Goal: Task Accomplishment & Management: Complete application form

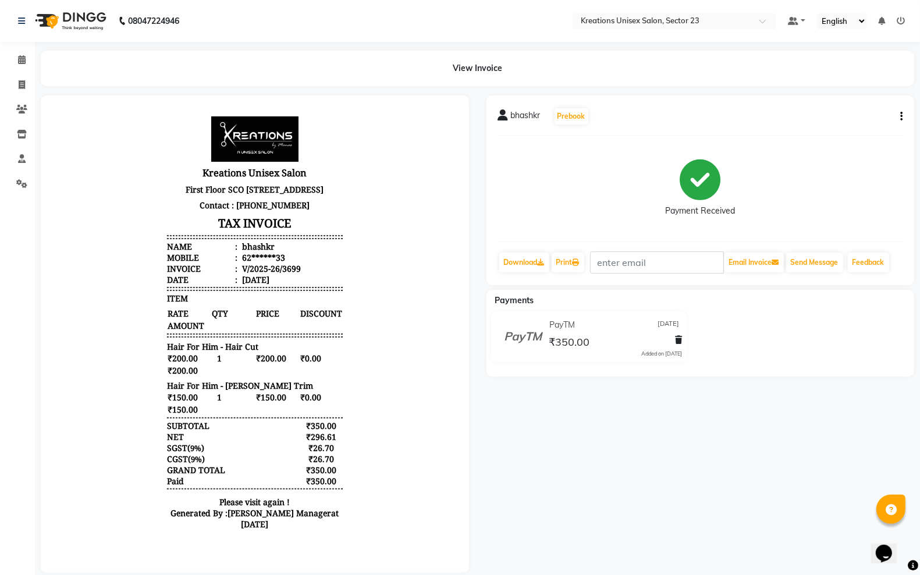
select select "service"
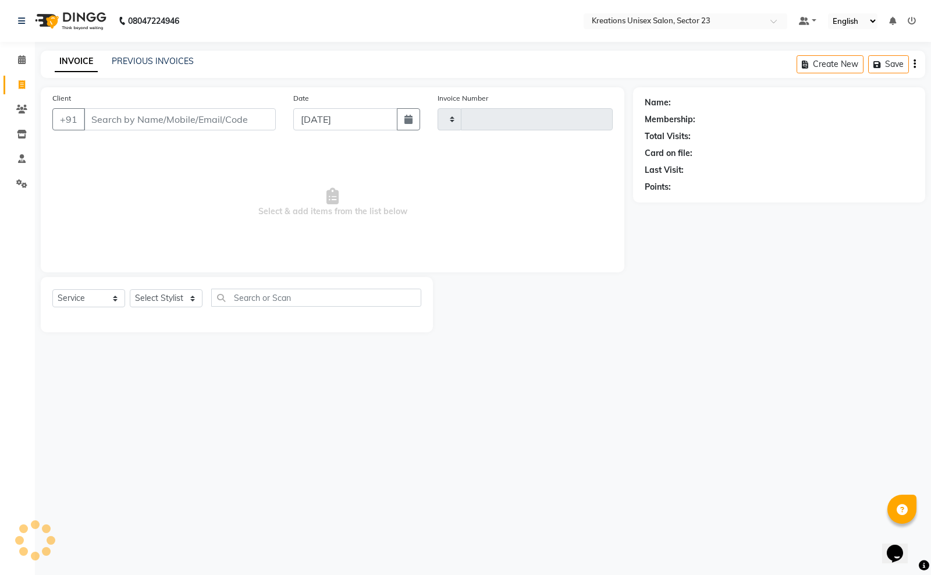
type input "3700"
select select "6161"
click at [15, 92] on link "Invoice" at bounding box center [17, 85] width 28 height 19
select select "6161"
select select "service"
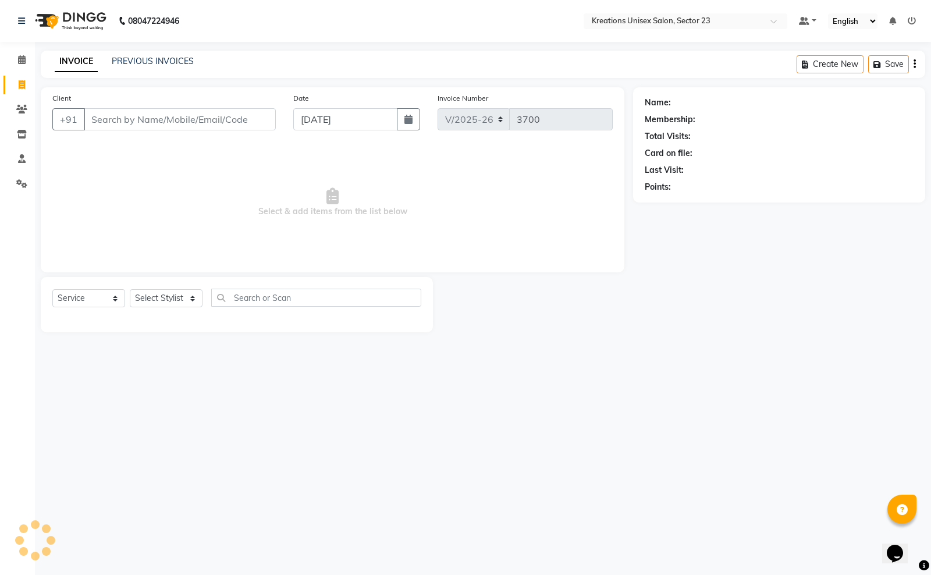
click at [161, 123] on input "Client" at bounding box center [180, 119] width 192 height 22
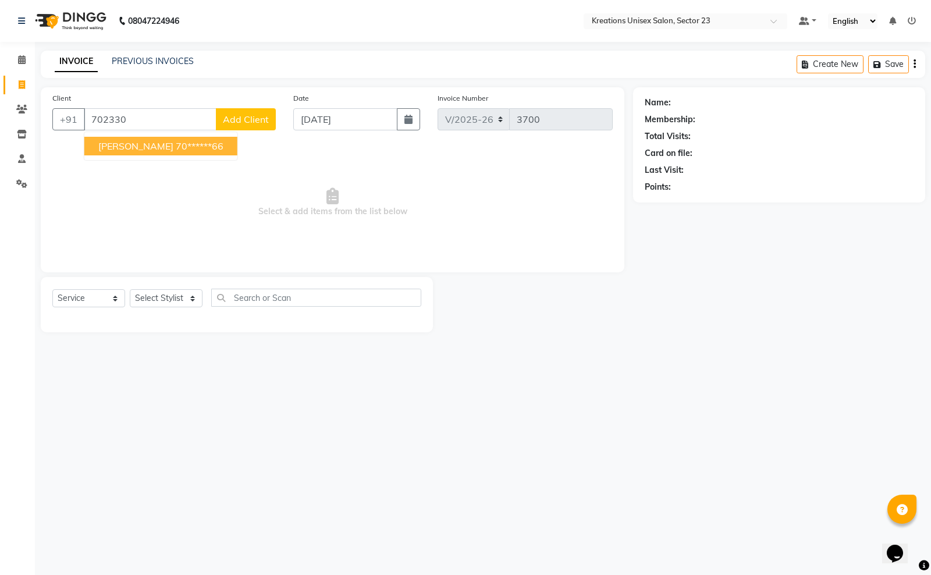
click at [176, 148] on ngb-highlight "70******66" at bounding box center [200, 146] width 48 height 12
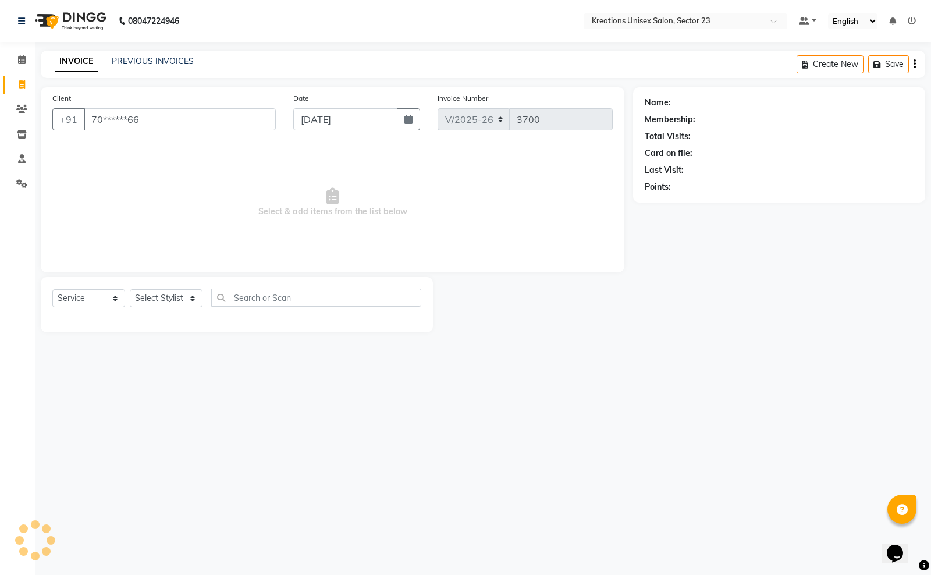
type input "70******66"
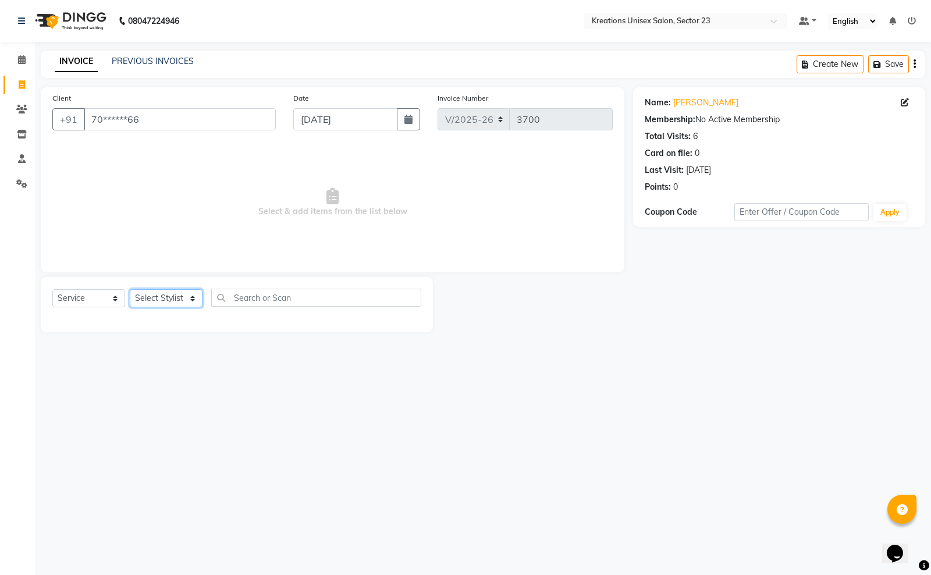
drag, startPoint x: 182, startPoint y: 292, endPoint x: 181, endPoint y: 300, distance: 8.2
click at [181, 300] on select "Select Stylist Aadil ALI Aman Ankit Manas Sir Rohit Saba Shaffali Maam Shiv Sit…" at bounding box center [166, 298] width 73 height 18
select select "45412"
click at [130, 289] on select "Select Stylist Aadil ALI Aman Ankit Manas Sir Rohit Saba Shaffali Maam Shiv Sit…" at bounding box center [166, 298] width 73 height 18
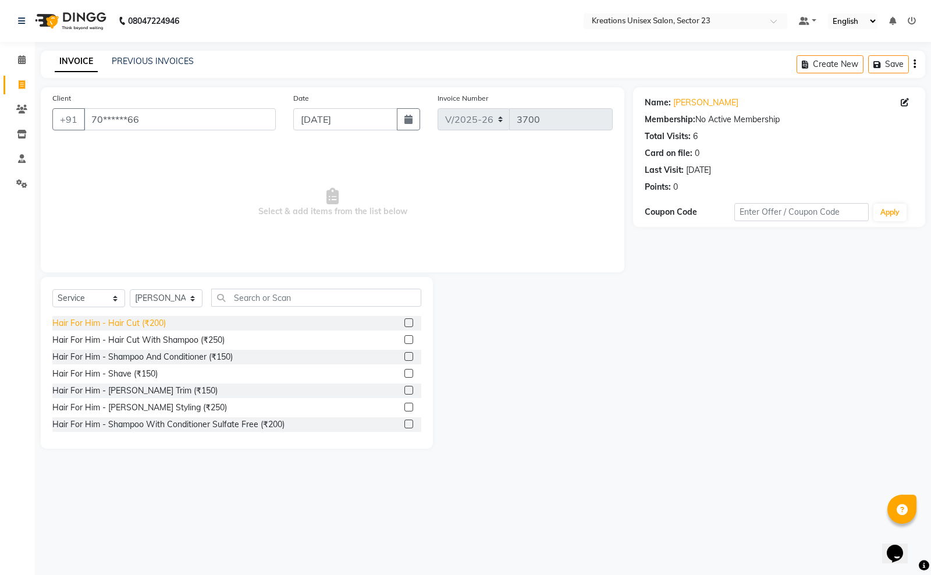
click at [137, 322] on div "Hair For Him - Hair Cut (₹200)" at bounding box center [108, 323] width 113 height 12
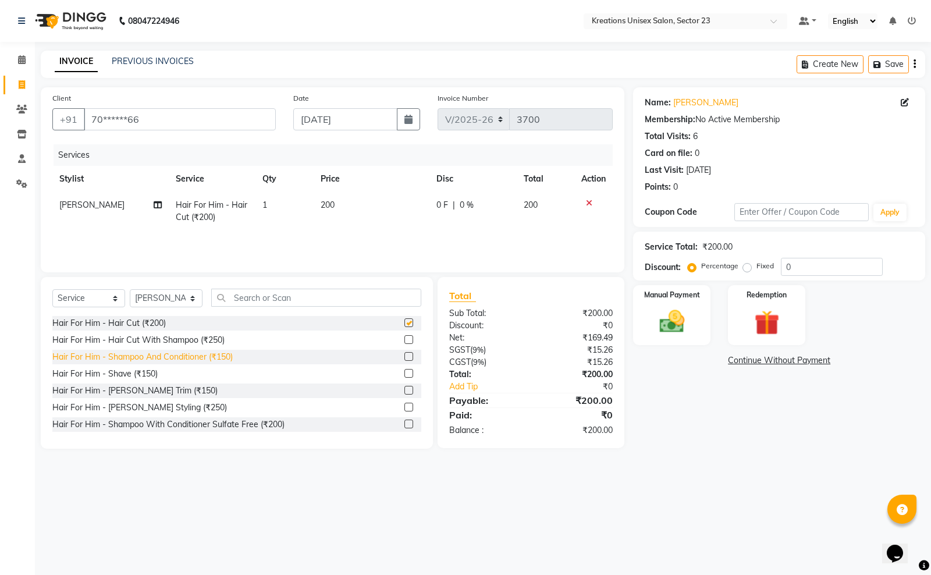
checkbox input "false"
click at [154, 377] on div "Hair For Him - Shave (₹150)" at bounding box center [104, 374] width 105 height 12
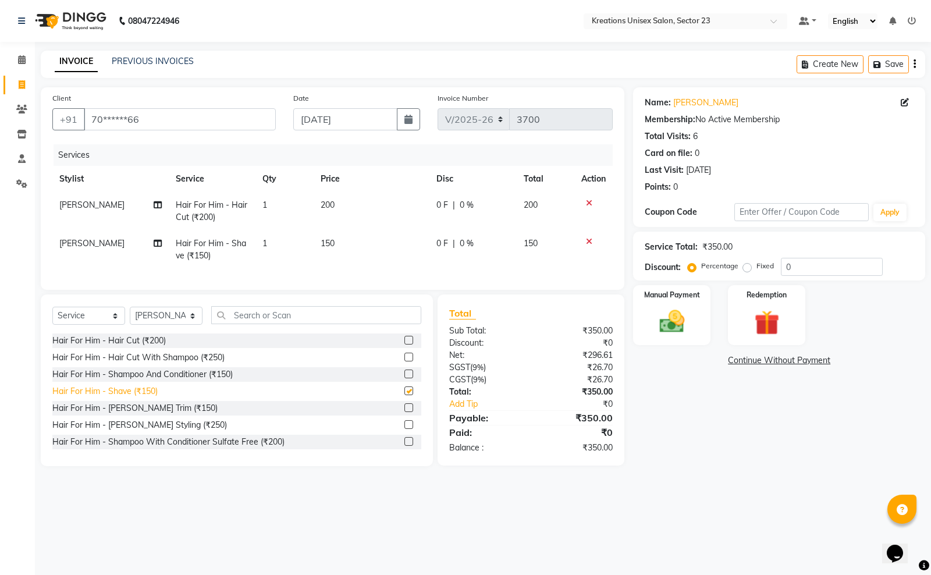
checkbox input "false"
click at [588, 240] on icon at bounding box center [589, 241] width 6 height 8
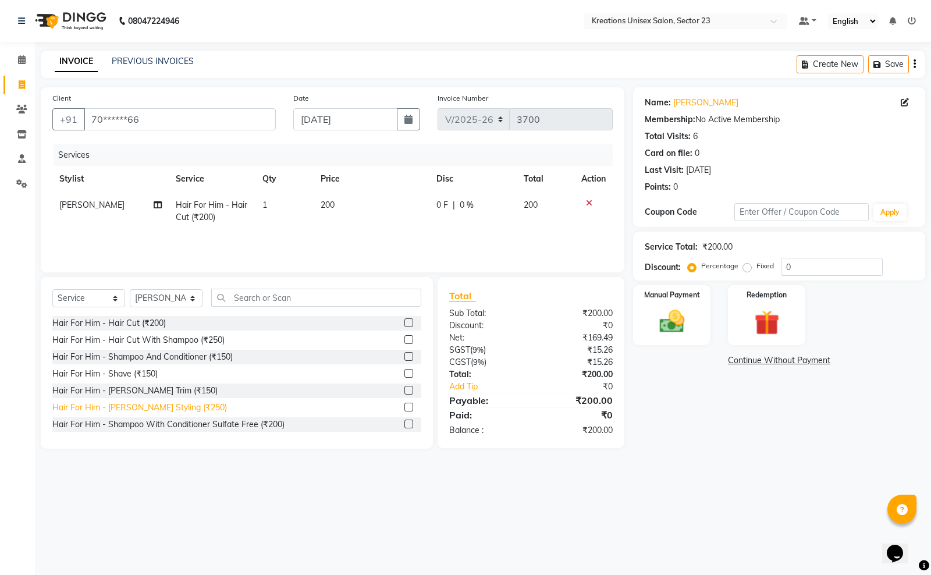
click at [161, 407] on div "Hair For Him - Beard Styling (₹250)" at bounding box center [139, 408] width 175 height 12
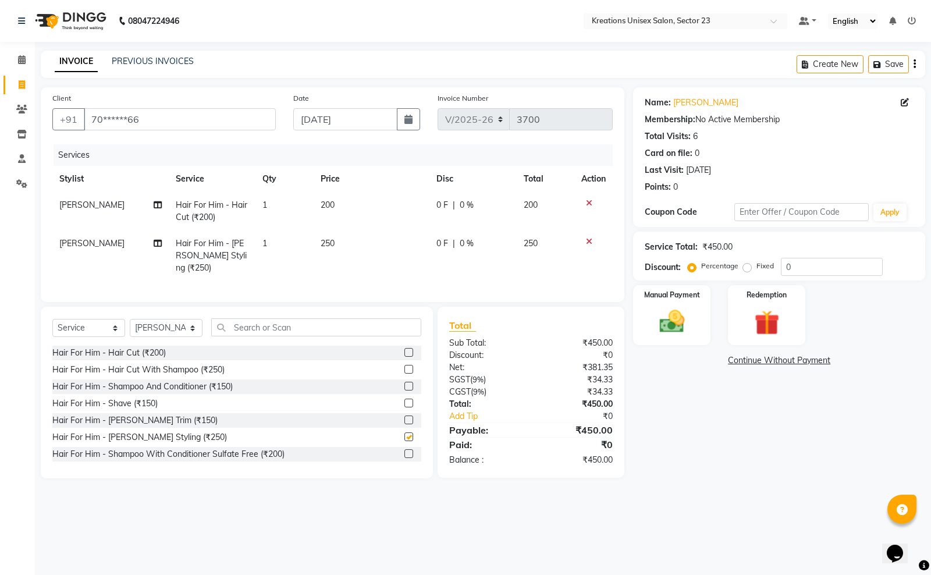
checkbox input "false"
click at [588, 237] on icon at bounding box center [589, 241] width 6 height 8
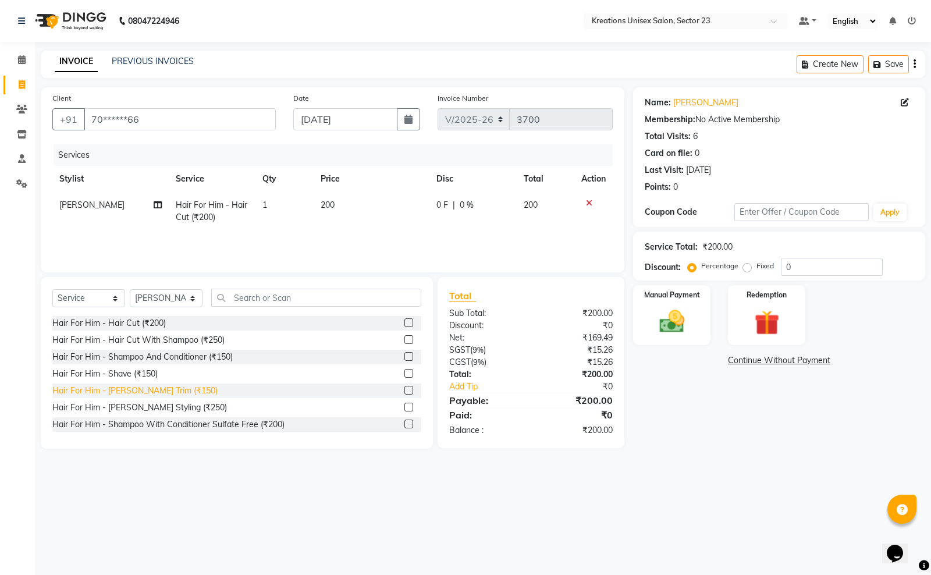
click at [151, 391] on div "Hair For Him - Beard Trim (₹150)" at bounding box center [134, 391] width 165 height 12
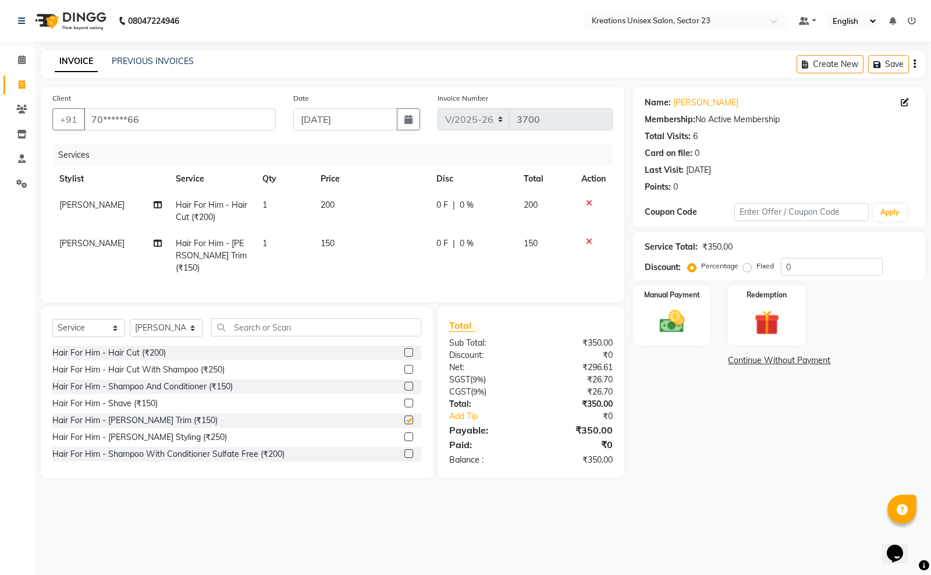
checkbox input "false"
click at [267, 329] on input "text" at bounding box center [316, 327] width 210 height 18
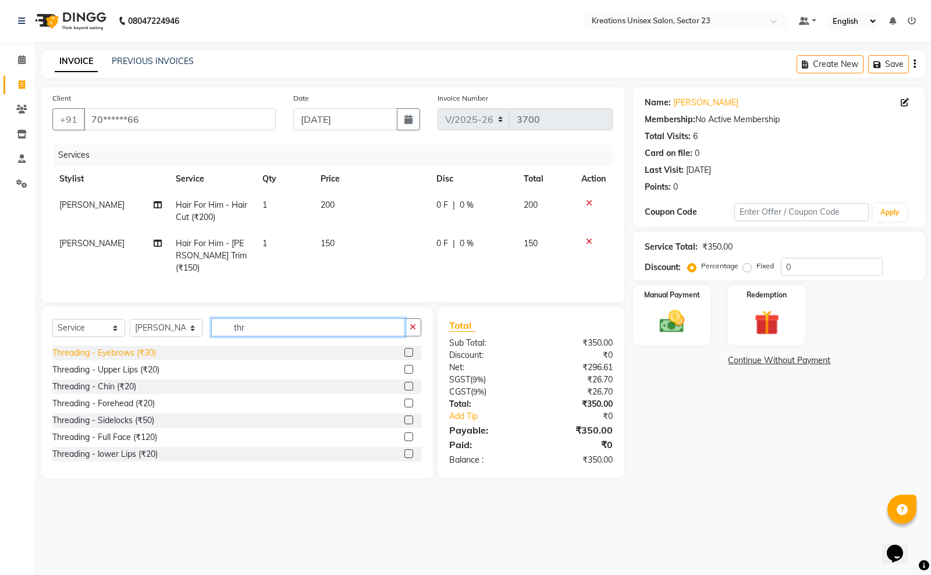
type input "thr"
click at [149, 354] on div "Threading - Eyebrows (₹30)" at bounding box center [104, 353] width 104 height 12
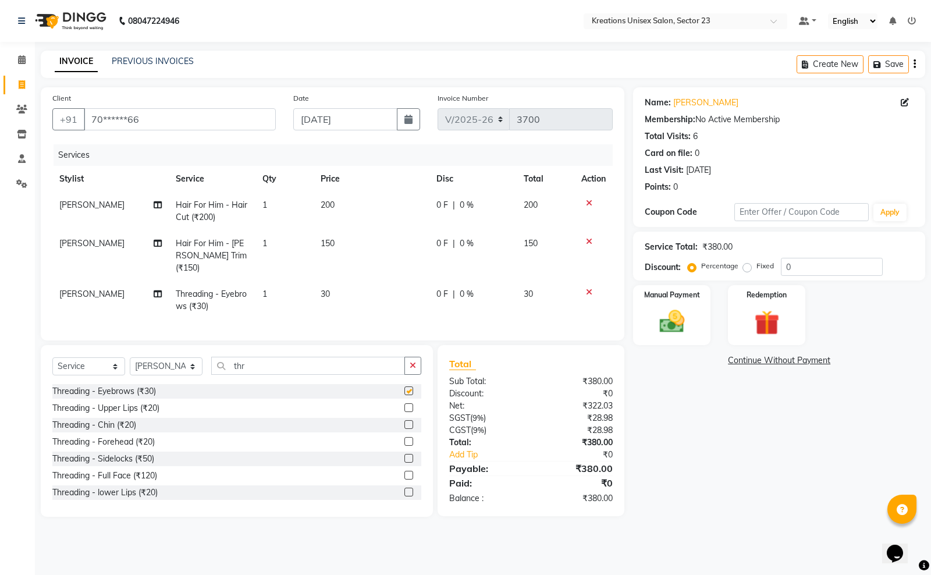
checkbox input "false"
click at [274, 358] on input "thr" at bounding box center [308, 366] width 194 height 18
click at [336, 281] on td "30" at bounding box center [372, 300] width 116 height 38
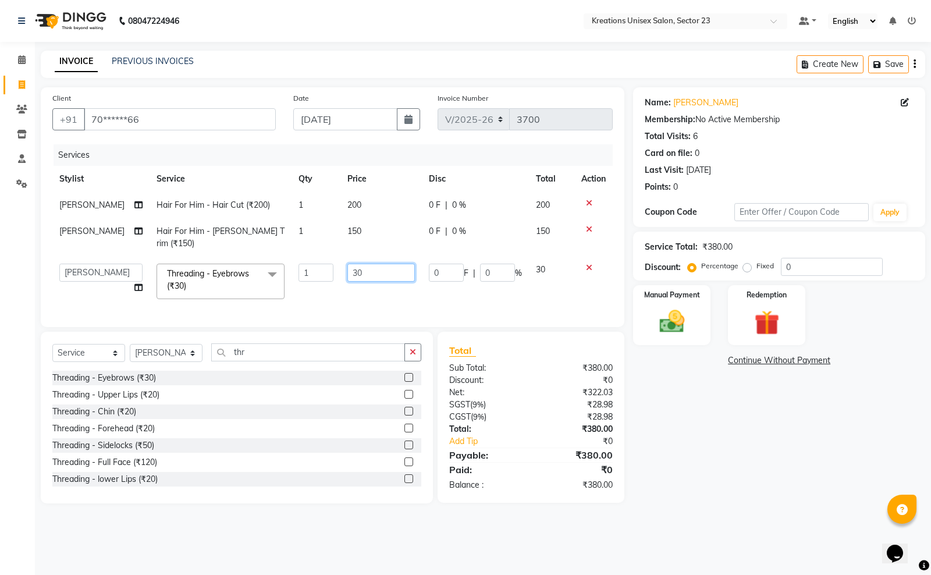
click at [350, 265] on input "30" at bounding box center [381, 273] width 68 height 18
type input "3"
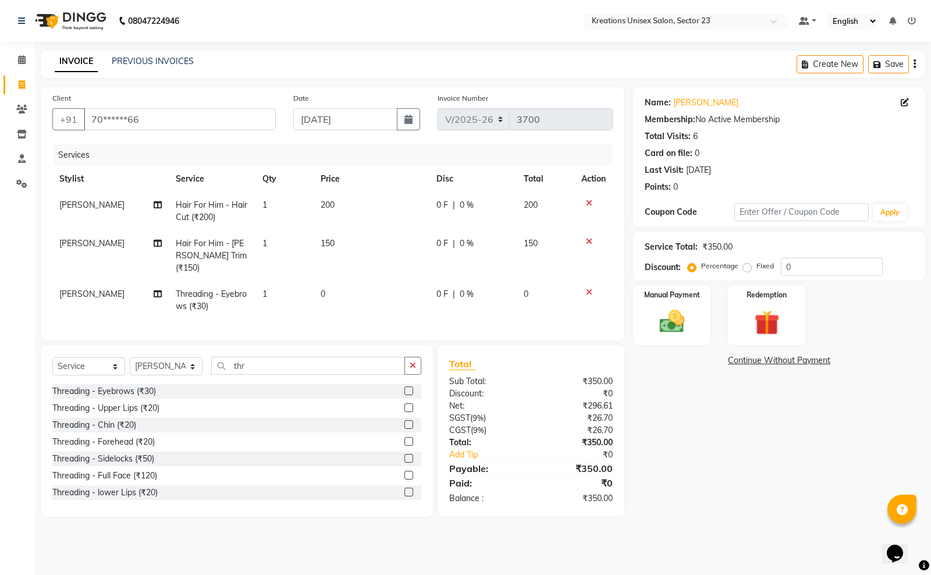
click at [588, 256] on tbody "Aadil Hair For Him - Hair Cut (₹200) 1 200 0 F | 0 % 200 Aadil Hair For Him - B…" at bounding box center [332, 255] width 560 height 127
click at [590, 240] on icon at bounding box center [589, 241] width 6 height 8
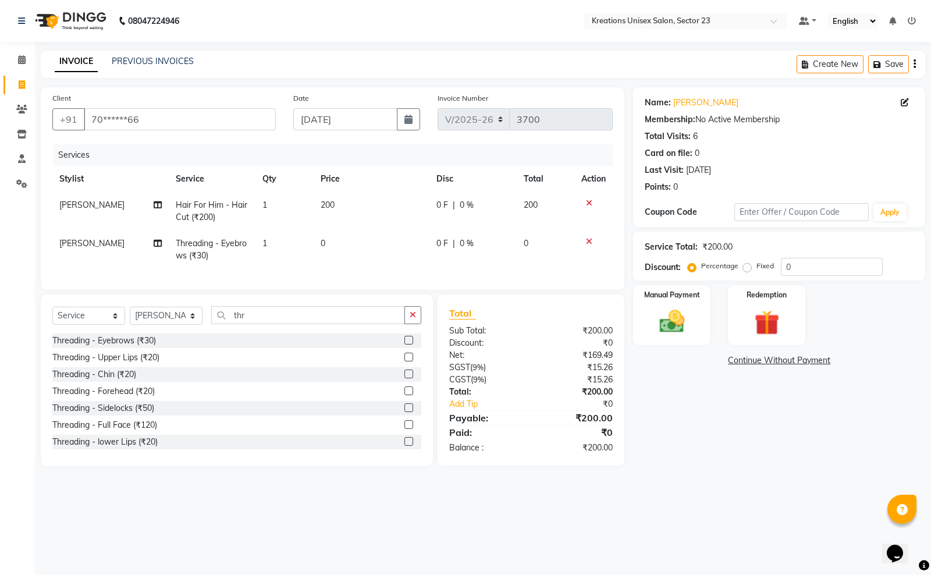
click at [348, 247] on td "0" at bounding box center [372, 249] width 116 height 38
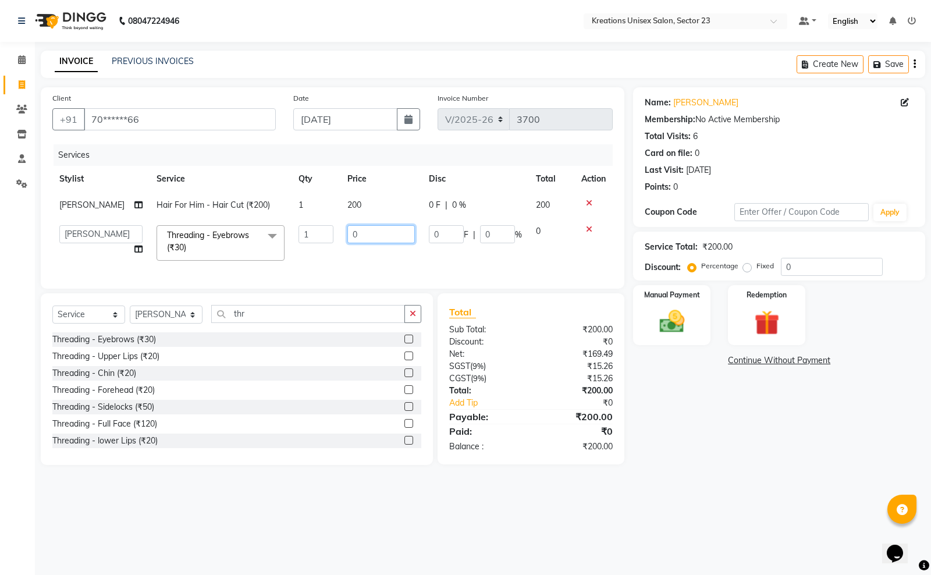
click at [357, 240] on input "0" at bounding box center [381, 234] width 68 height 18
type input "50"
click at [603, 520] on div "08047224946 Select Location × Kreations Unisex Salon, Sector 23 Default Panel M…" at bounding box center [465, 287] width 931 height 575
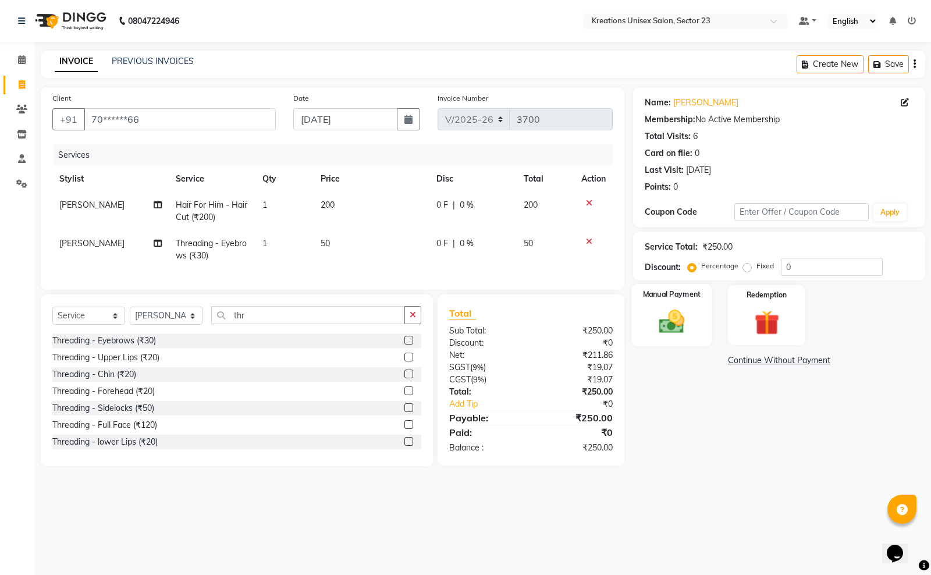
click at [665, 325] on img at bounding box center [672, 322] width 42 height 30
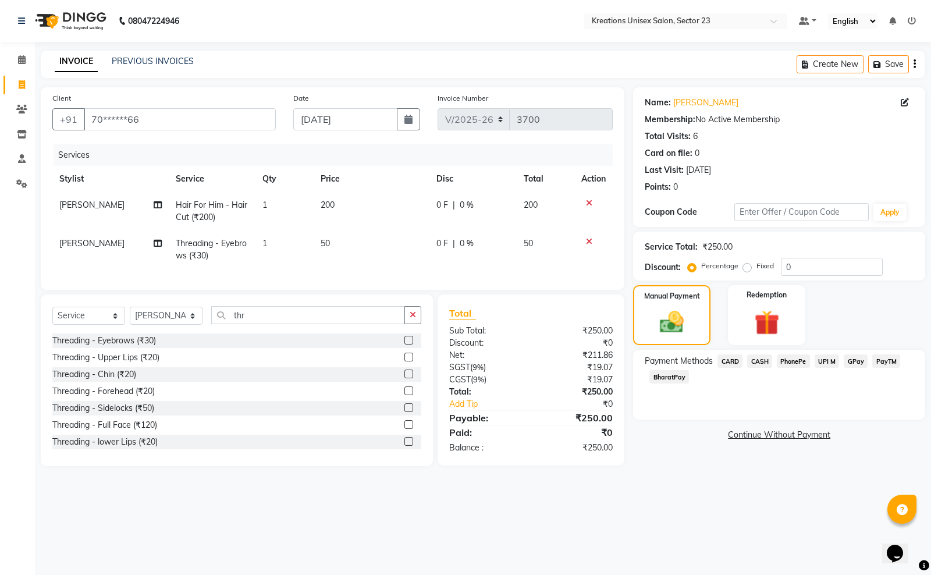
click at [889, 363] on span "PayTM" at bounding box center [886, 360] width 28 height 13
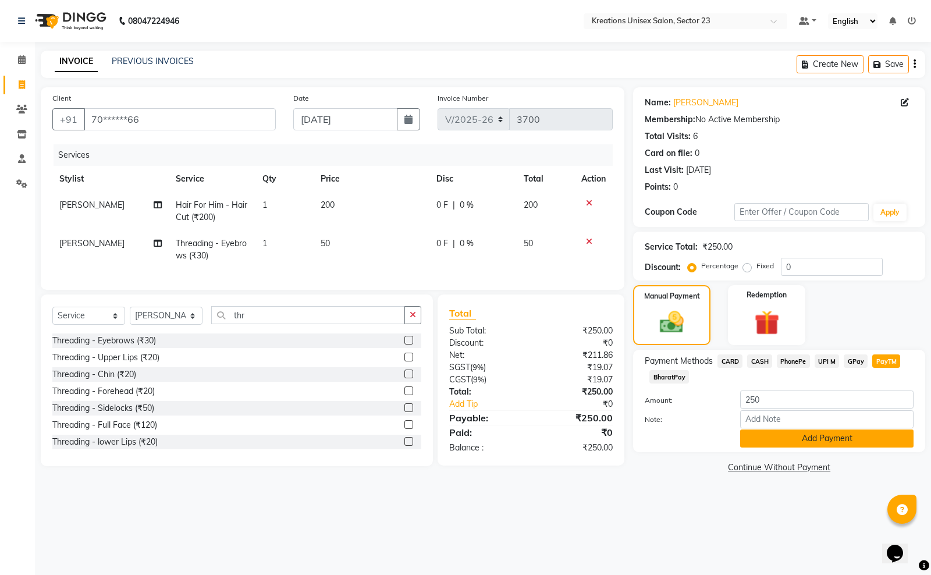
click at [813, 437] on button "Add Payment" at bounding box center [826, 438] width 173 height 18
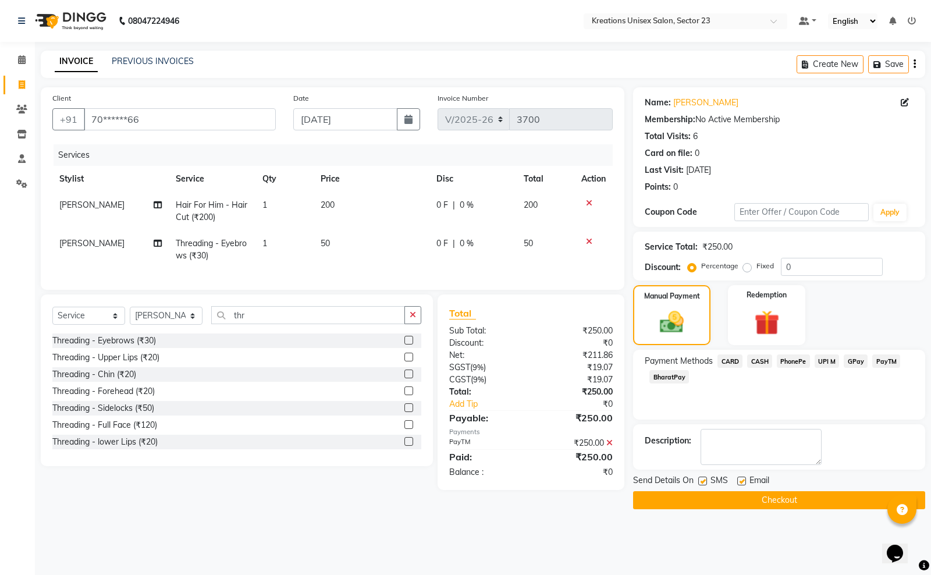
click at [786, 501] on button "Checkout" at bounding box center [779, 500] width 292 height 18
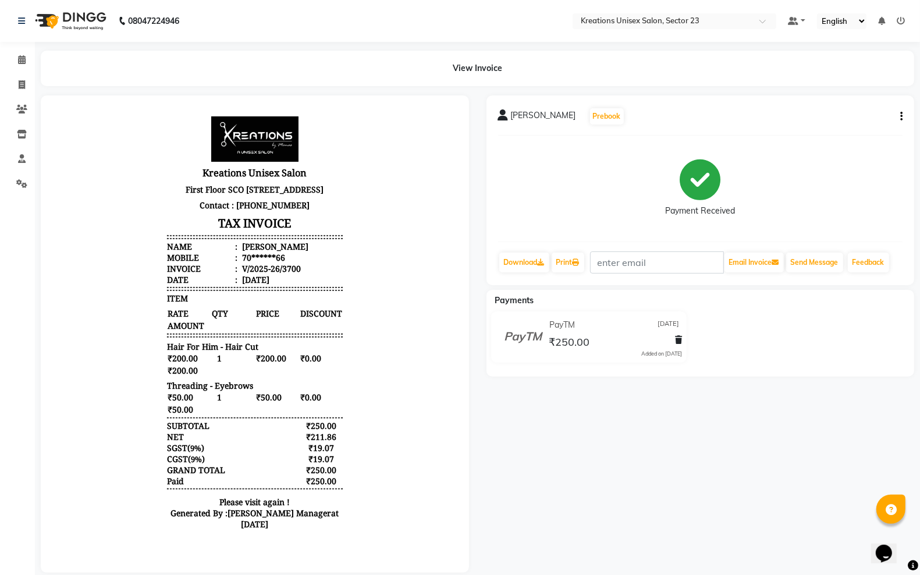
scroll to position [25, 0]
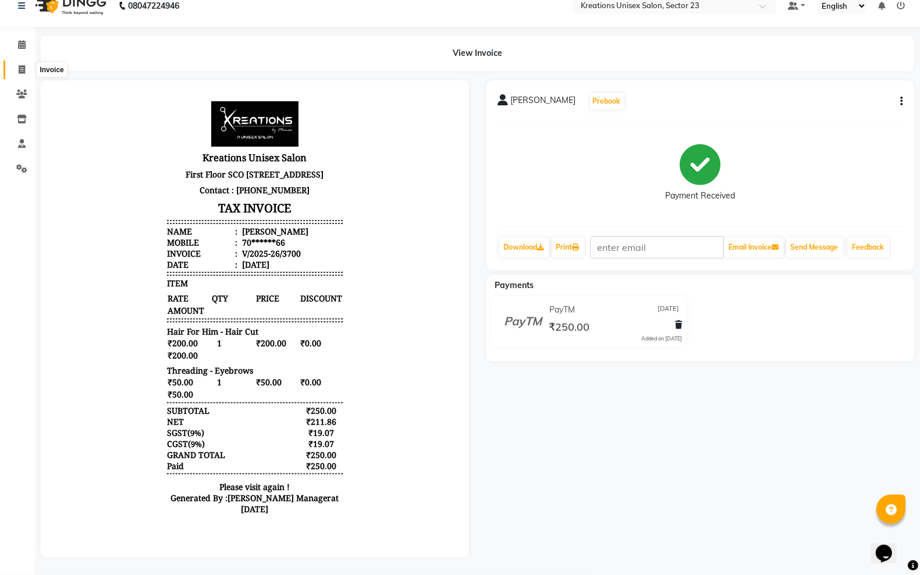
click at [27, 63] on span at bounding box center [22, 69] width 20 height 13
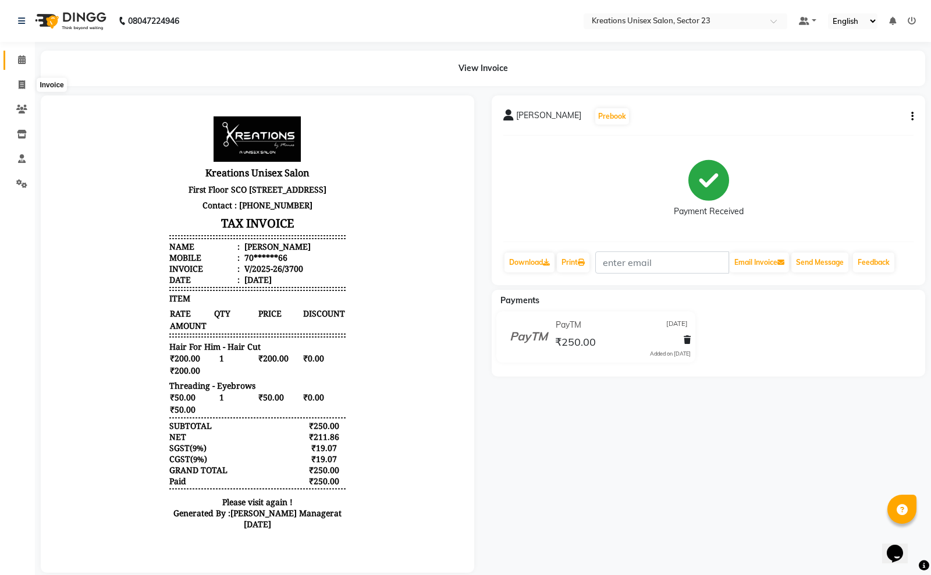
select select "service"
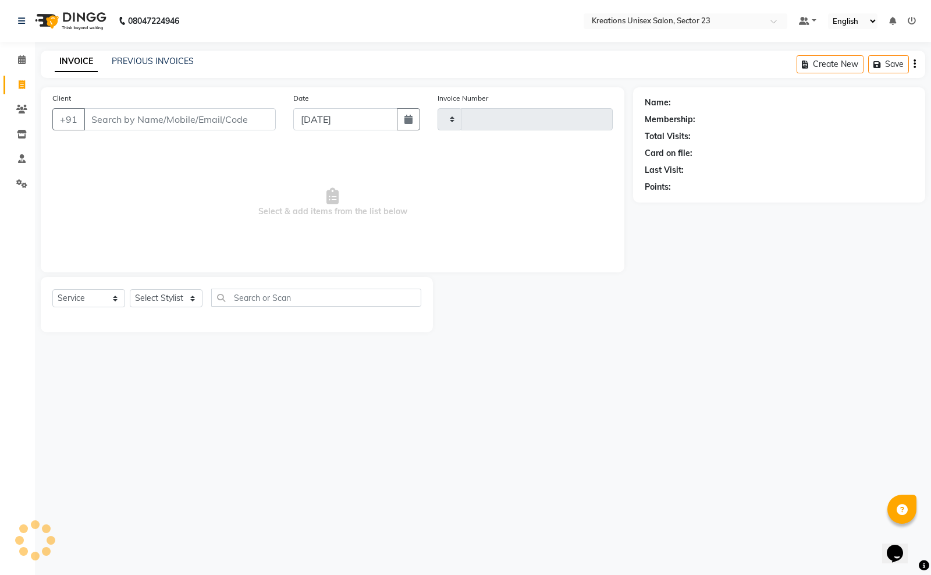
type input "3701"
select select "6161"
click at [180, 58] on link "PREVIOUS INVOICES" at bounding box center [153, 61] width 82 height 10
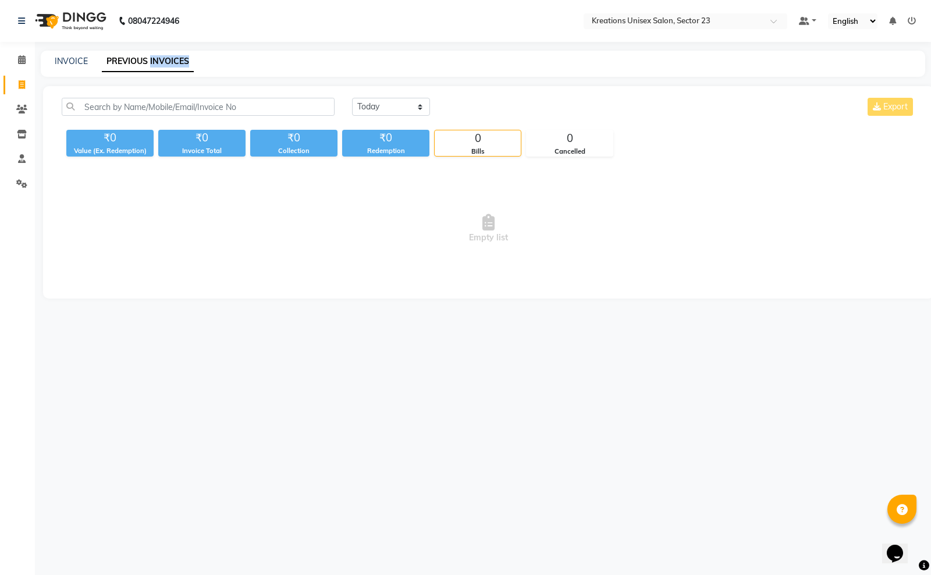
click at [180, 58] on link "PREVIOUS INVOICES" at bounding box center [148, 61] width 92 height 21
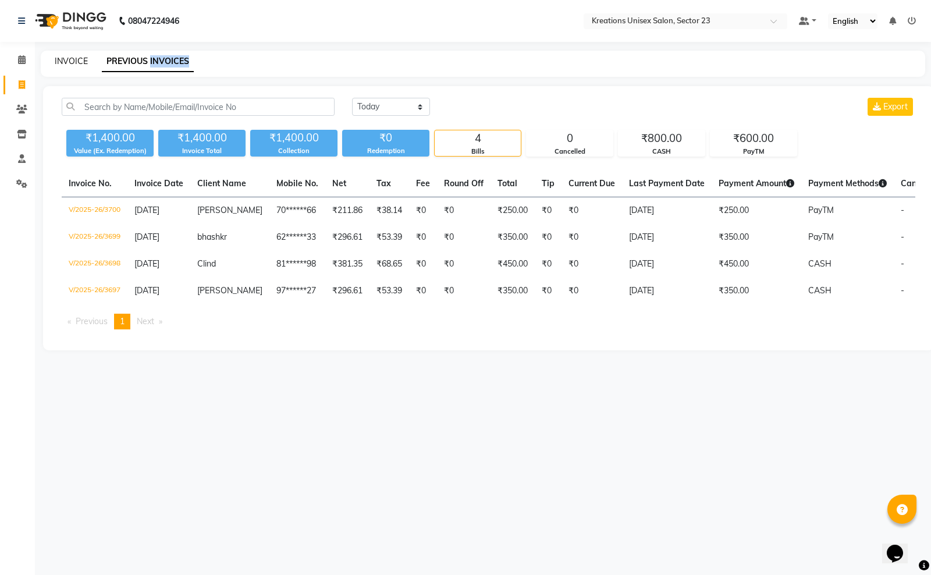
click at [72, 56] on link "INVOICE" at bounding box center [71, 61] width 33 height 10
select select "6161"
select select "service"
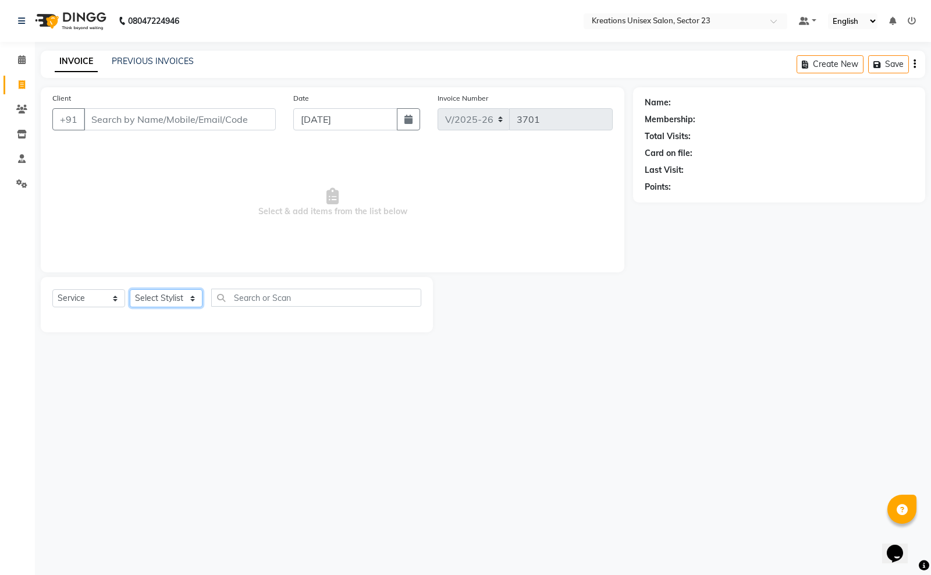
click at [181, 292] on select "Select Stylist Aadil ALI Aman Ankit Manas Sir Rohit Saba Shaffali Maam Shiv Sit…" at bounding box center [166, 298] width 73 height 18
select select "45419"
click at [130, 289] on select "Select Stylist Aadil ALI Aman Ankit Manas Sir Rohit Saba Shaffali Maam Shiv Sit…" at bounding box center [166, 298] width 73 height 18
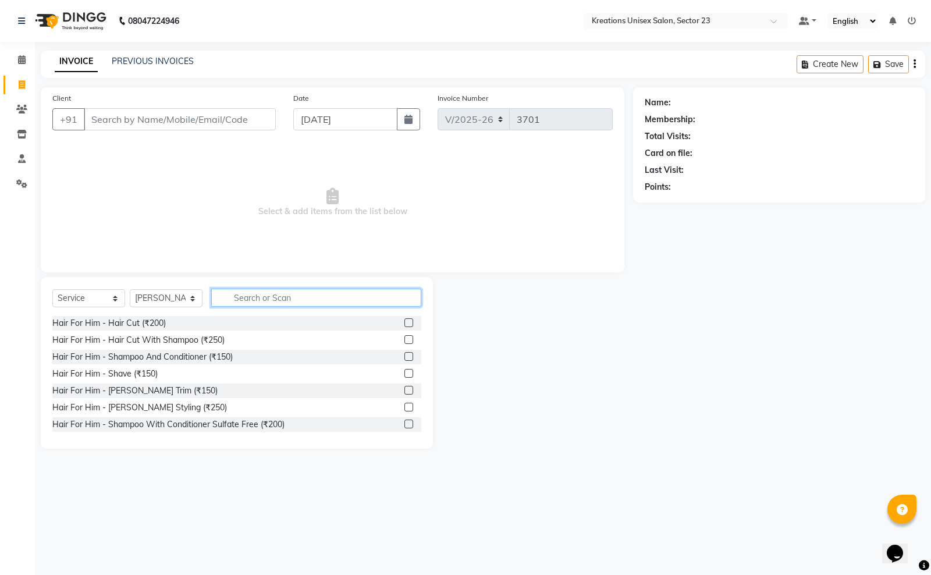
click at [244, 294] on input "text" at bounding box center [316, 298] width 210 height 18
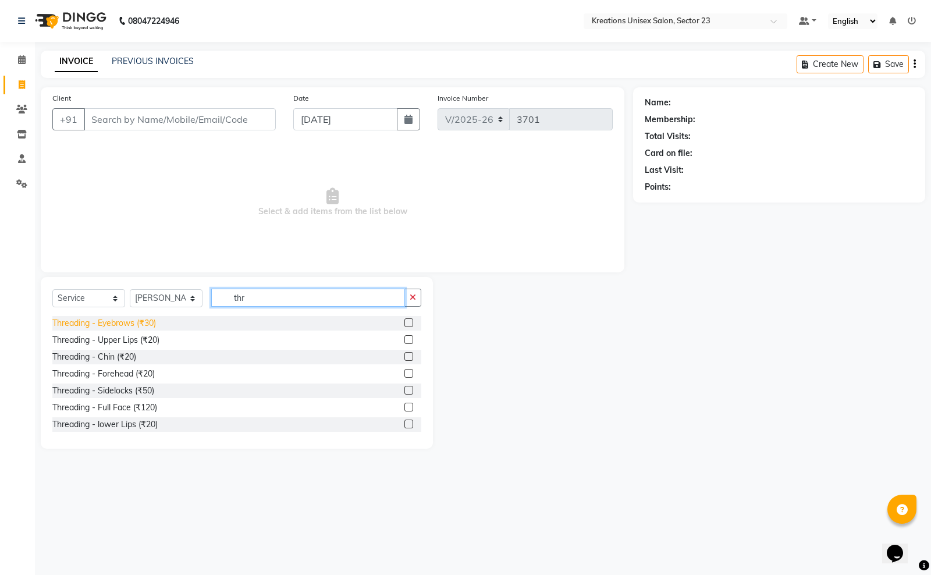
type input "thr"
click at [138, 329] on div "Threading - Eyebrows (₹30)" at bounding box center [104, 323] width 104 height 12
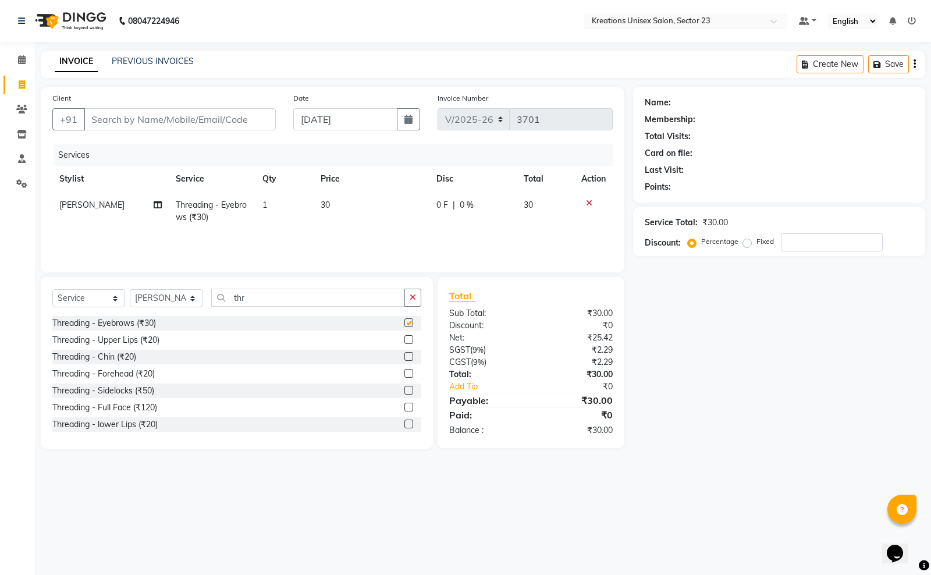
checkbox input "false"
click at [262, 295] on input "thr" at bounding box center [308, 298] width 194 height 18
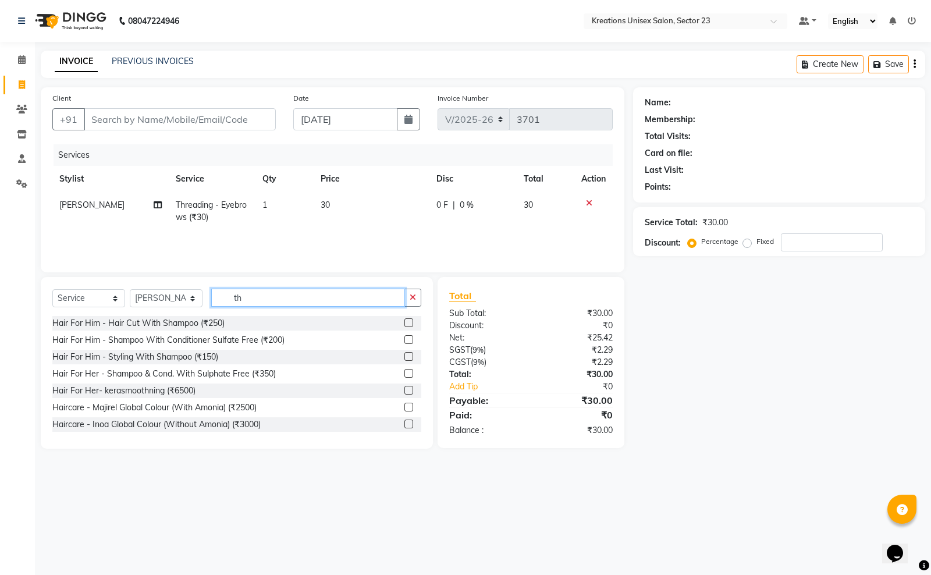
type input "t"
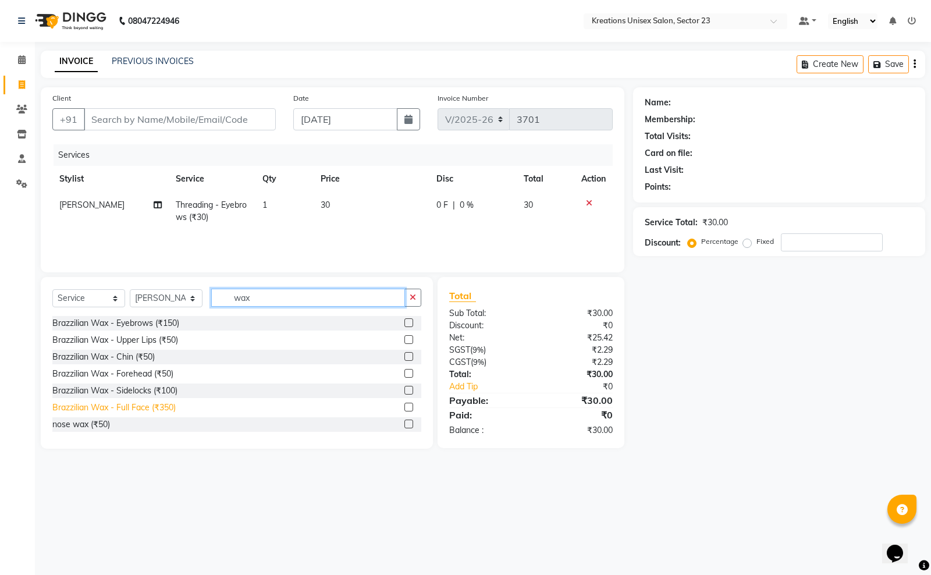
type input "wax"
click at [170, 408] on div "Brazzilian Wax - Full Face (₹350)" at bounding box center [113, 408] width 123 height 12
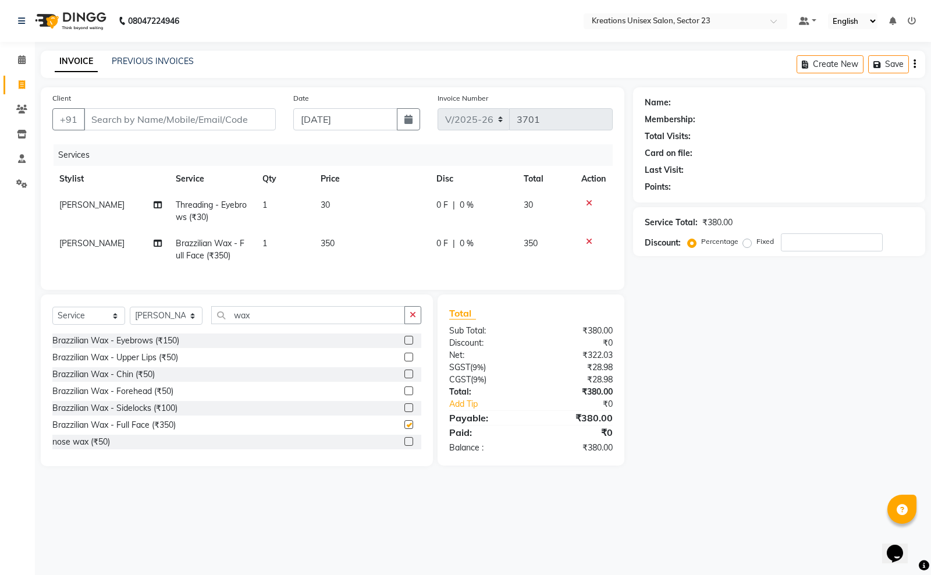
checkbox input "false"
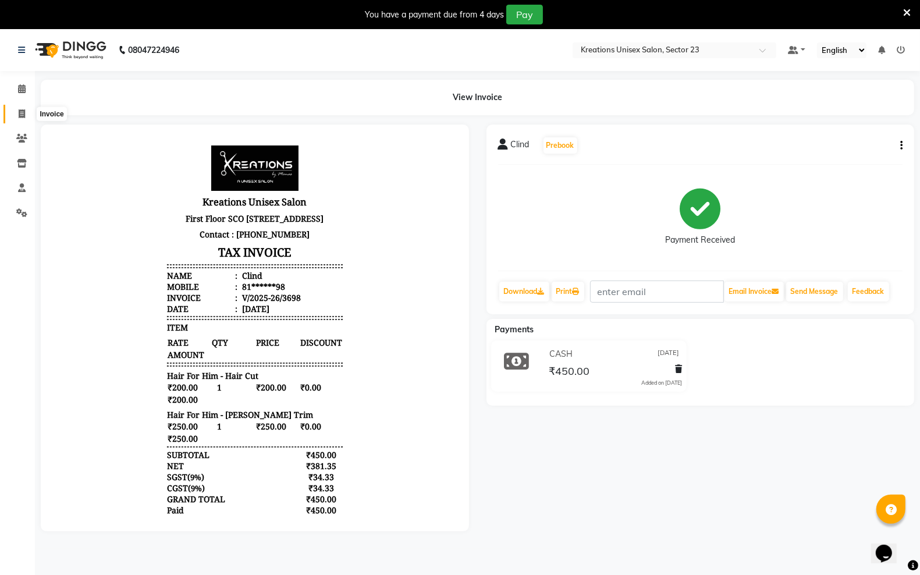
click at [19, 112] on icon at bounding box center [22, 113] width 6 height 9
select select "service"
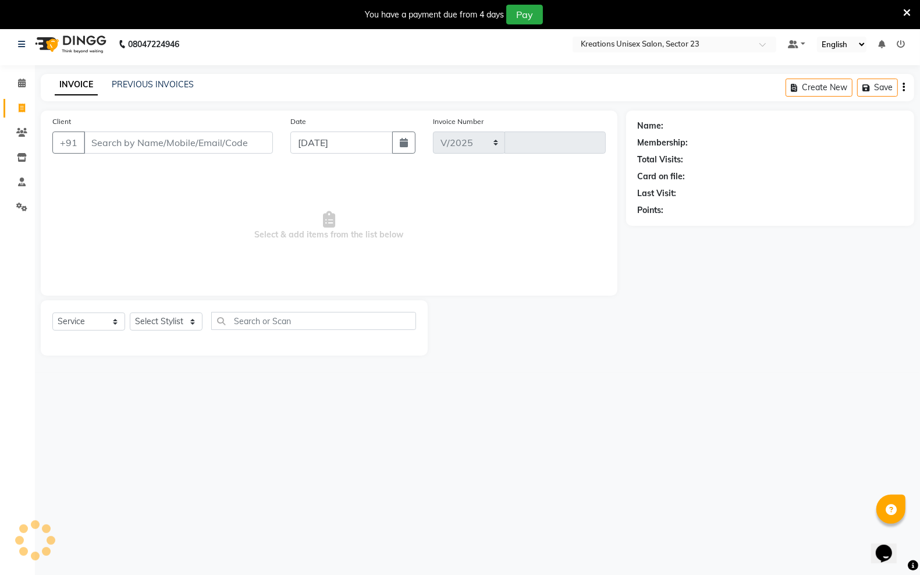
select select "6161"
type input "3701"
